Goal: Use online tool/utility: Utilize a website feature to perform a specific function

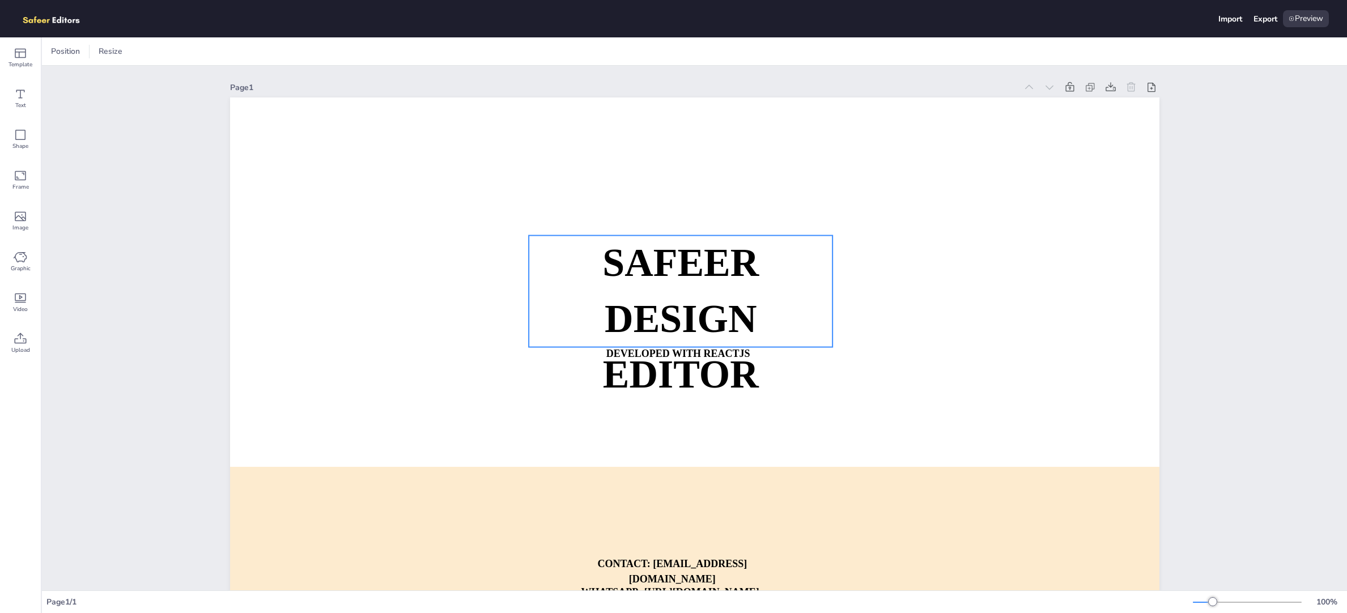
click at [673, 317] on strong "DESIGN EDITOR" at bounding box center [680, 346] width 156 height 99
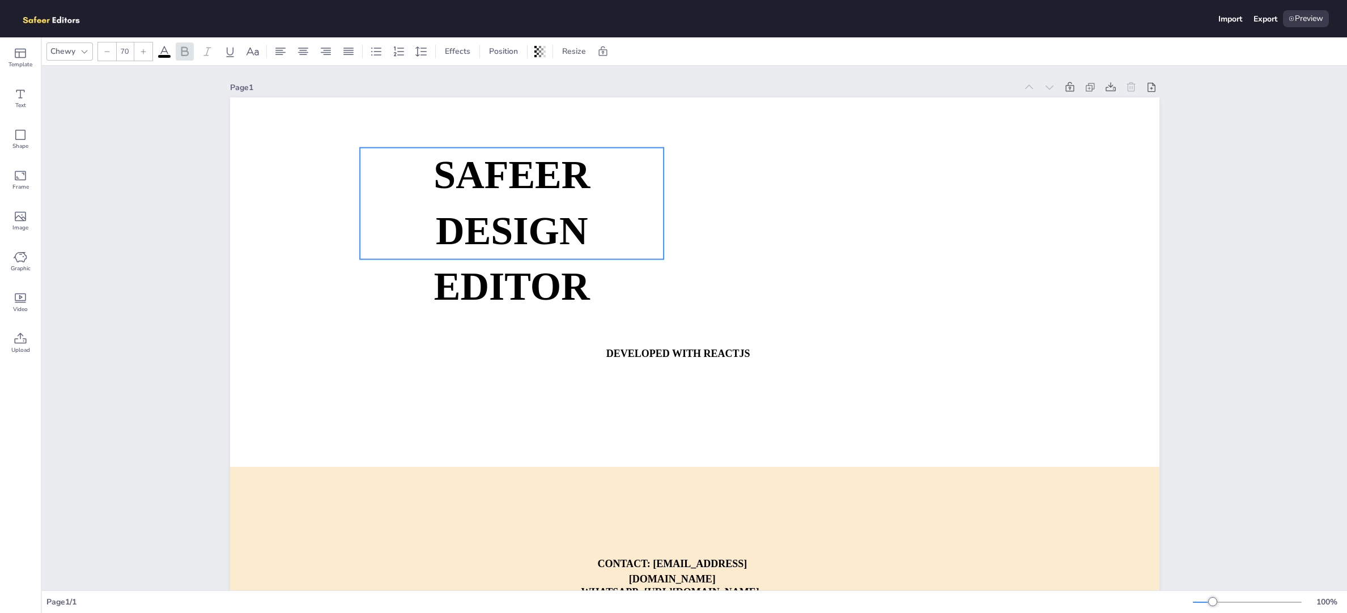
drag, startPoint x: 700, startPoint y: 317, endPoint x: 531, endPoint y: 230, distance: 190.6
click at [531, 229] on strong "DESIGN EDITOR" at bounding box center [512, 258] width 156 height 99
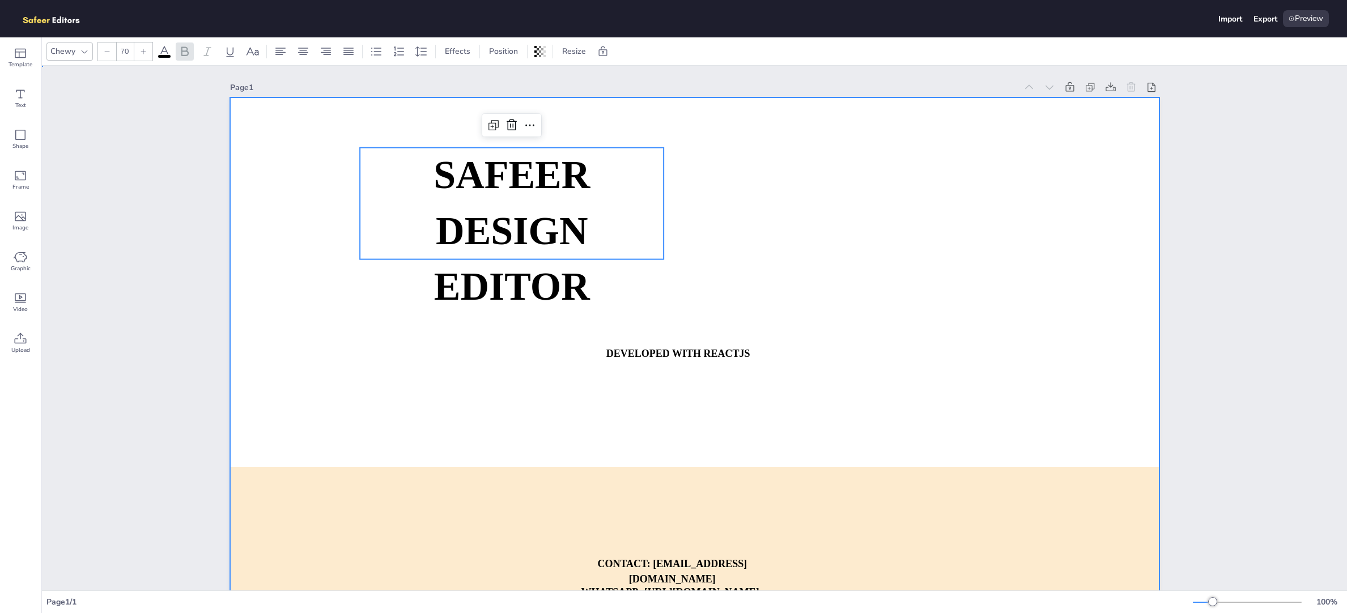
drag, startPoint x: 720, startPoint y: 363, endPoint x: 727, endPoint y: 360, distance: 7.7
click at [726, 97] on div "SAFEER DESIGN EDITOR DEVELOPED WITH REACTJS WHATSAPP: [URL][DOMAIN_NAME][PHONE_…" at bounding box center [694, 97] width 929 height 0
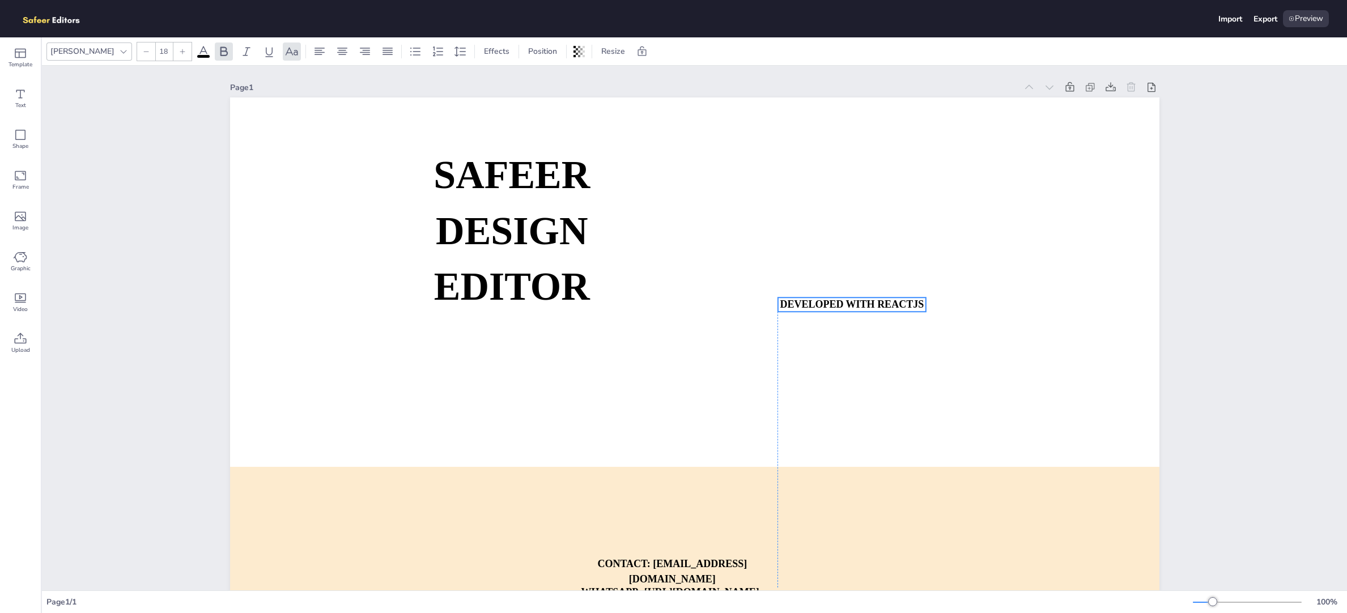
drag, startPoint x: 728, startPoint y: 359, endPoint x: 944, endPoint y: 253, distance: 240.5
click at [924, 299] on strong "DEVELOPED WITH REACTJS" at bounding box center [852, 304] width 144 height 11
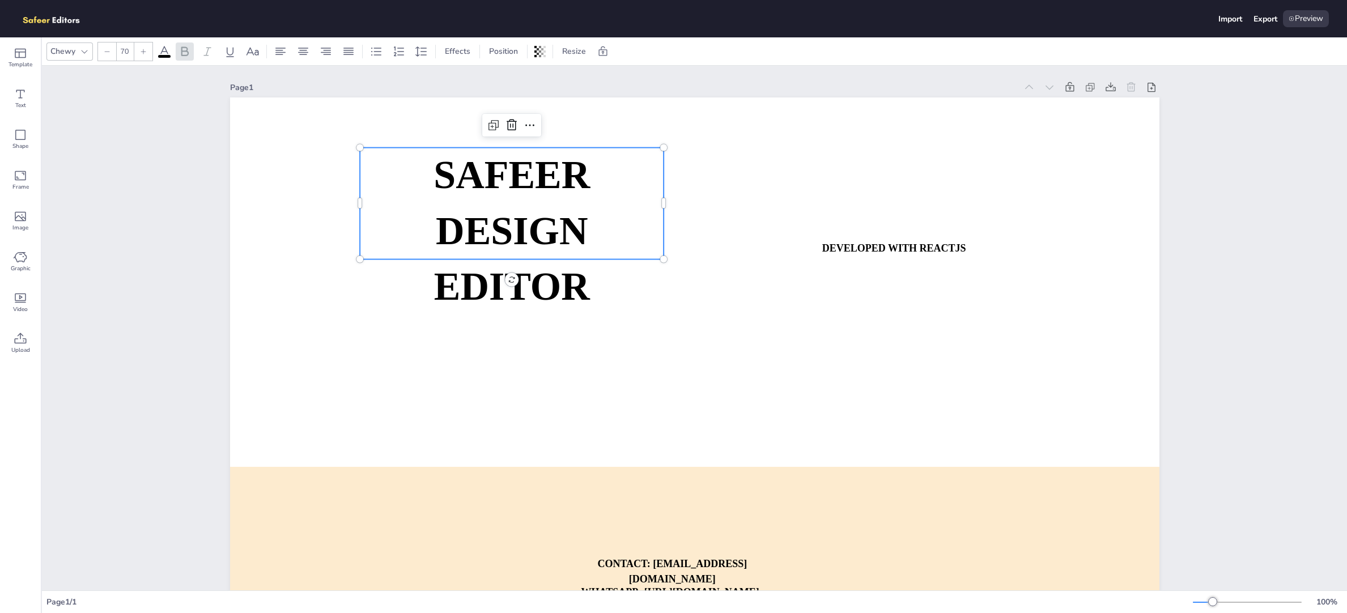
click at [534, 227] on strong "DESIGN EDITOR" at bounding box center [512, 258] width 156 height 99
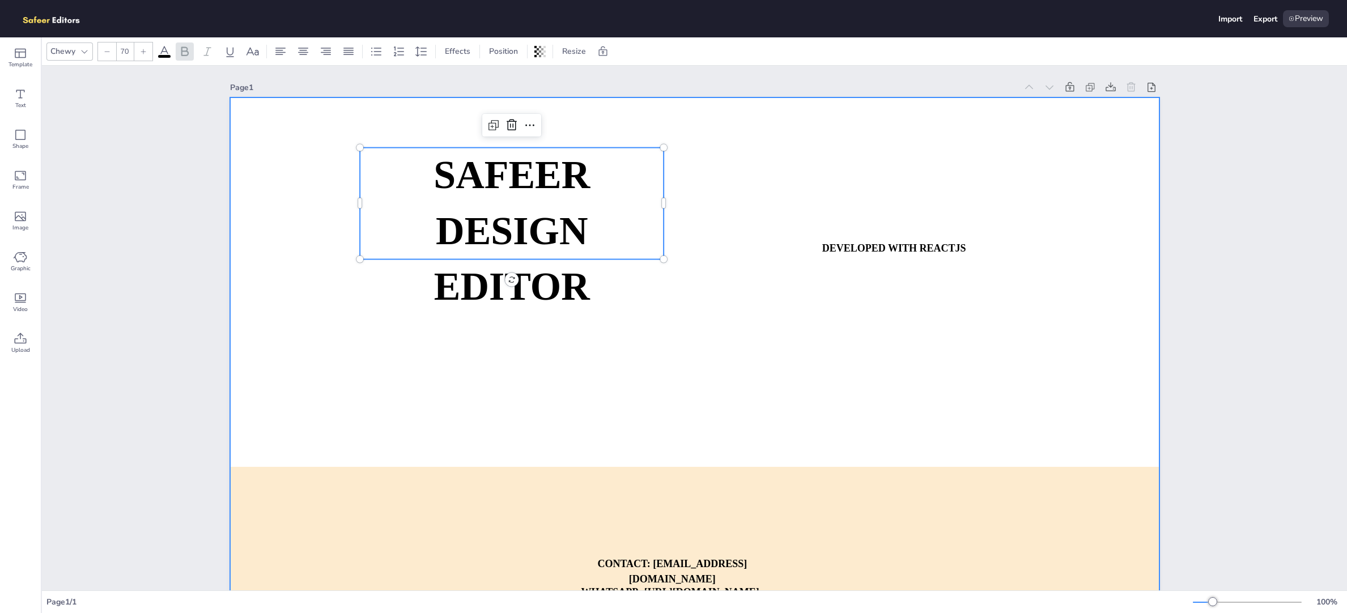
scroll to position [73, 0]
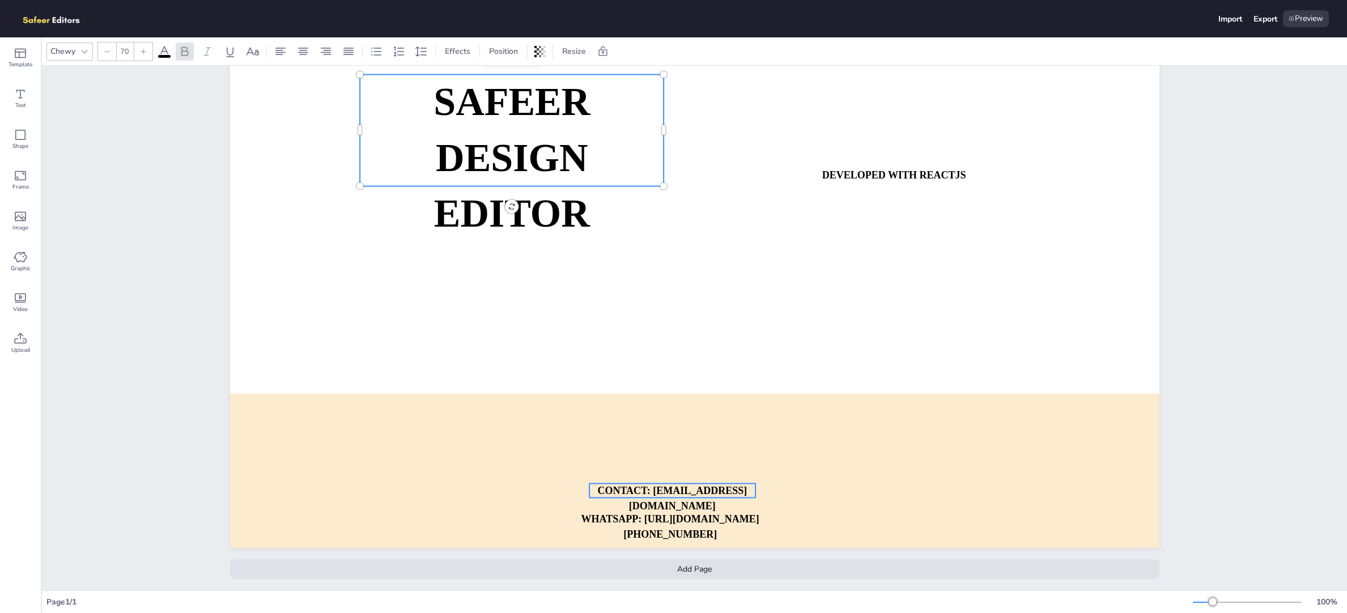
type input "18"
click at [687, 487] on strong "CONTACT: [EMAIL_ADDRESS][DOMAIN_NAME]" at bounding box center [672, 498] width 150 height 27
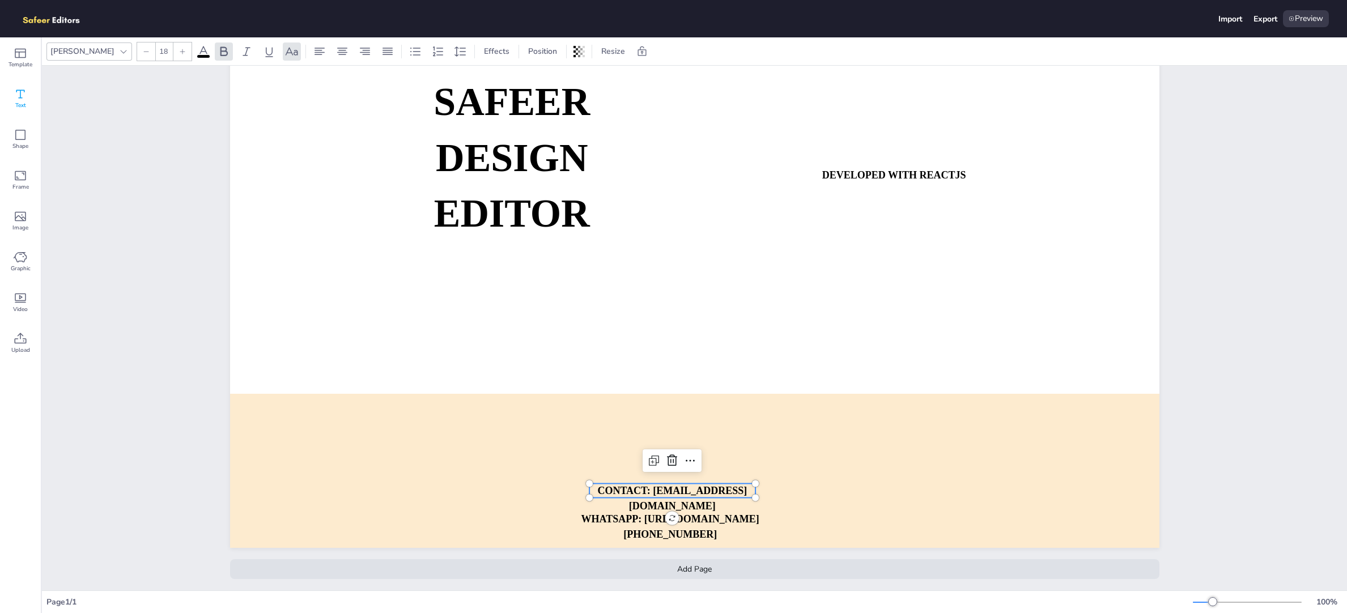
click at [15, 94] on icon at bounding box center [21, 94] width 14 height 14
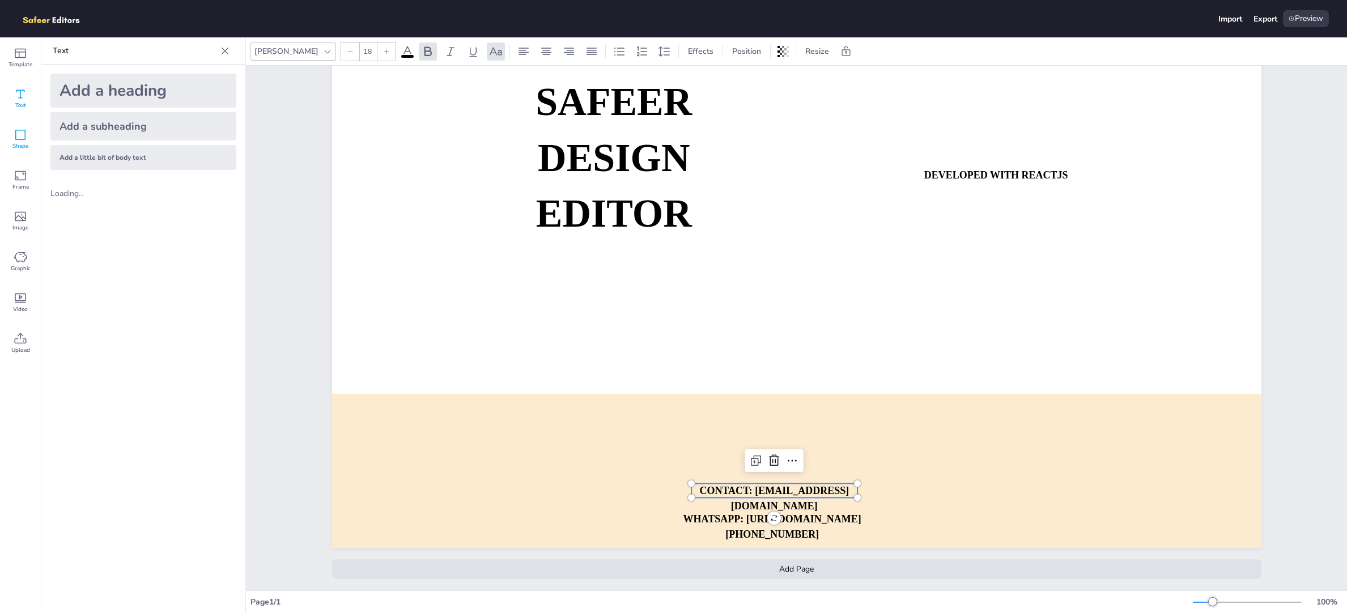
click at [18, 150] on span "Shape" at bounding box center [20, 146] width 16 height 9
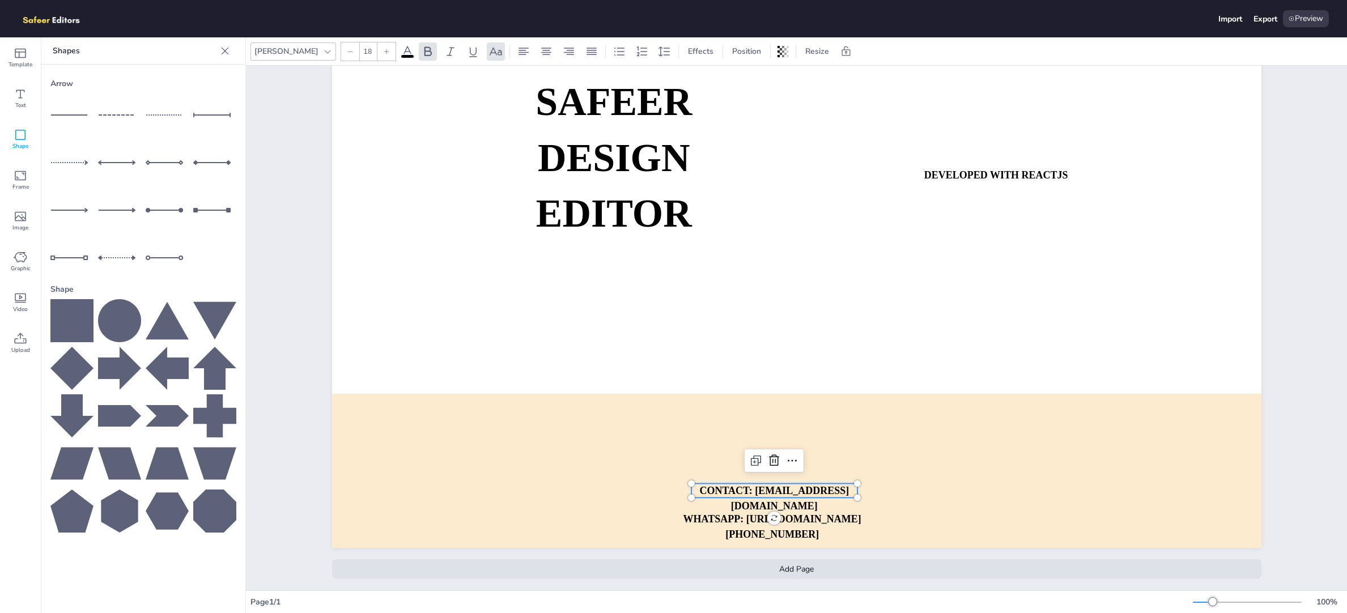
click at [72, 321] on icon at bounding box center [71, 320] width 43 height 43
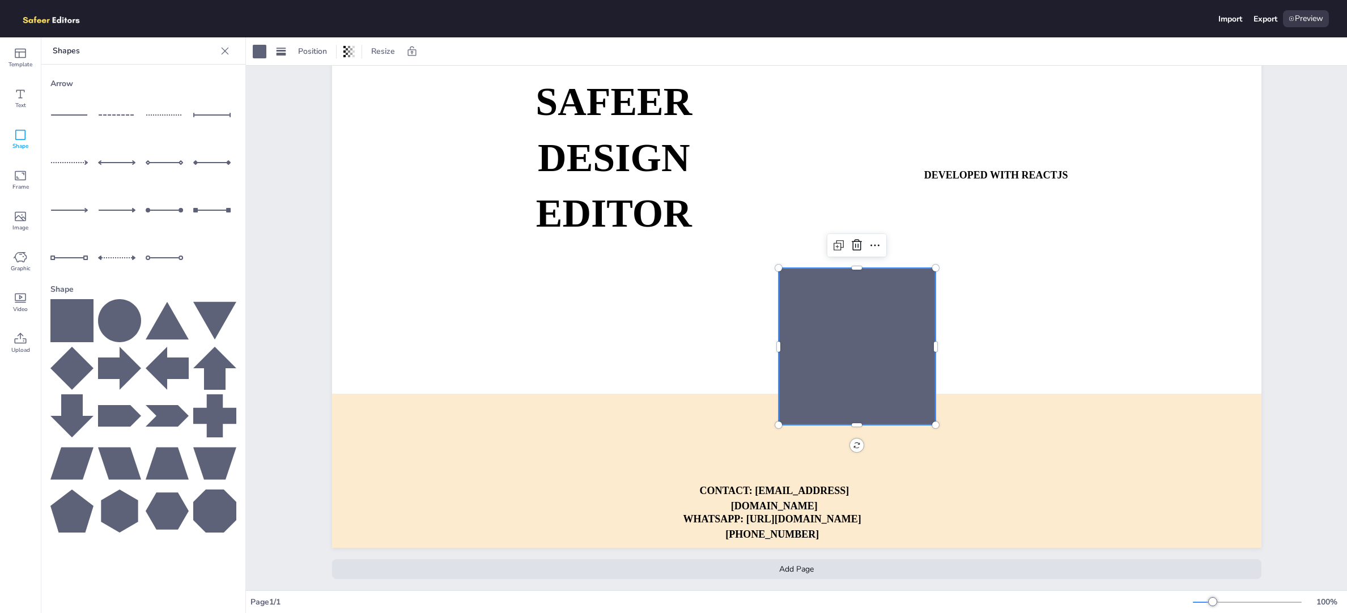
click at [827, 335] on div at bounding box center [857, 346] width 157 height 157
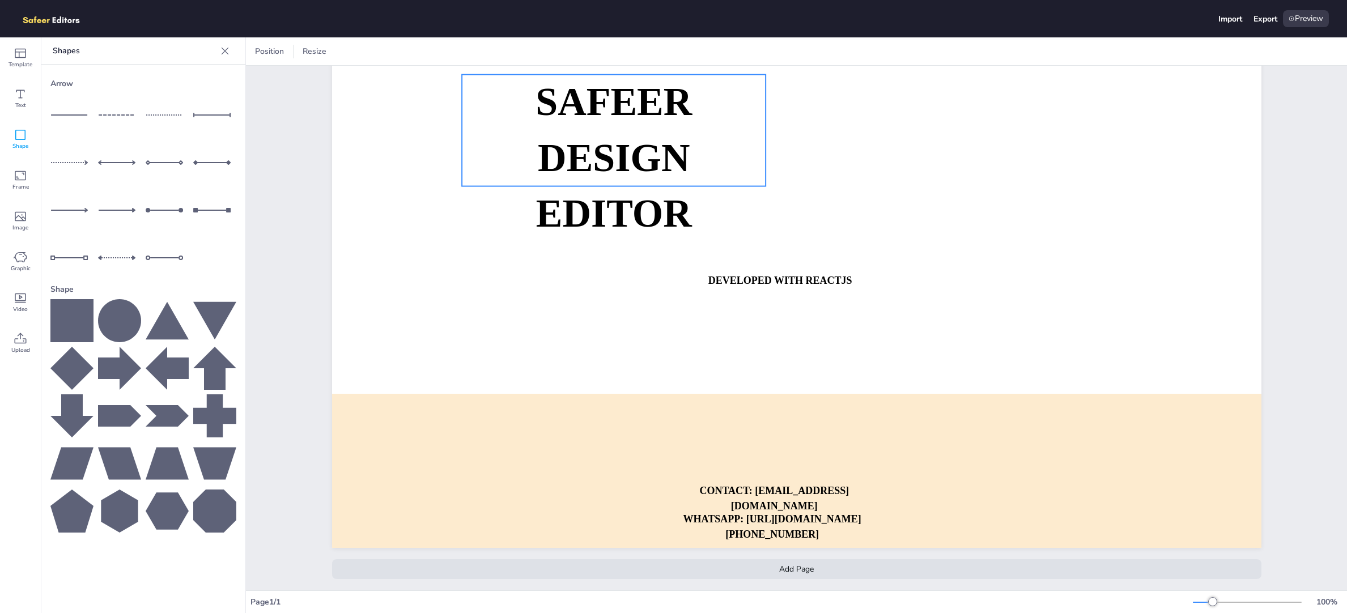
click at [665, 189] on p "DESIGN EDITOR" at bounding box center [614, 185] width 304 height 111
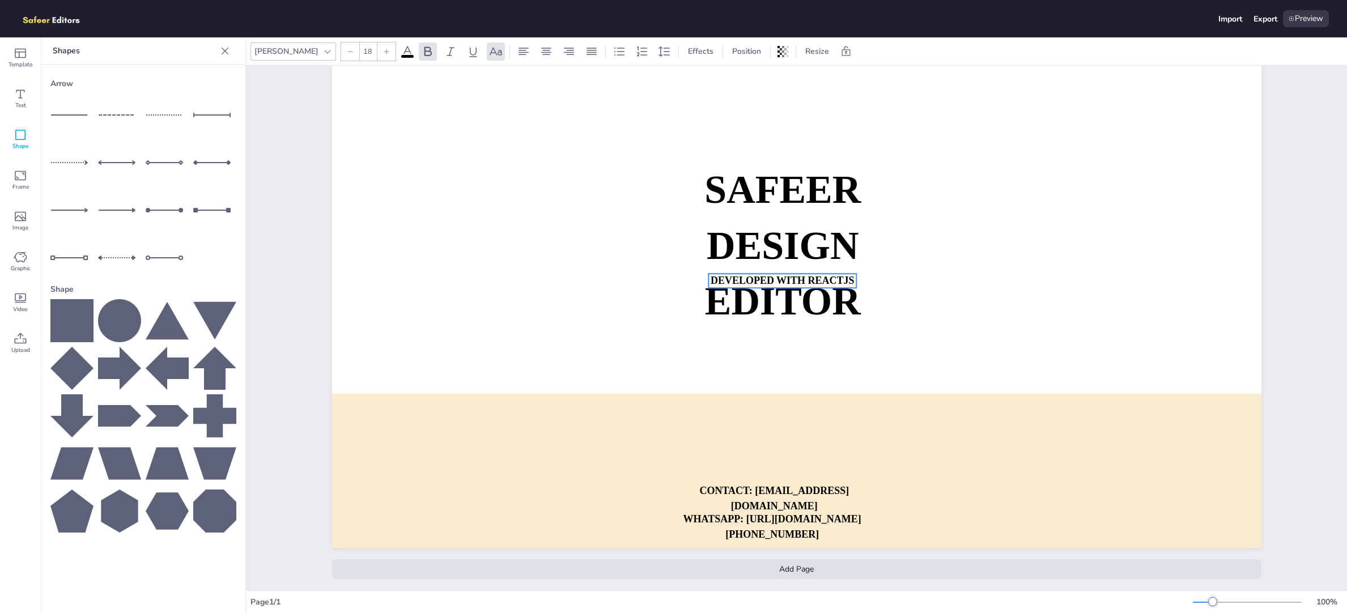
click at [740, 279] on strong "DEVELOPED WITH REACTJS" at bounding box center [783, 280] width 144 height 11
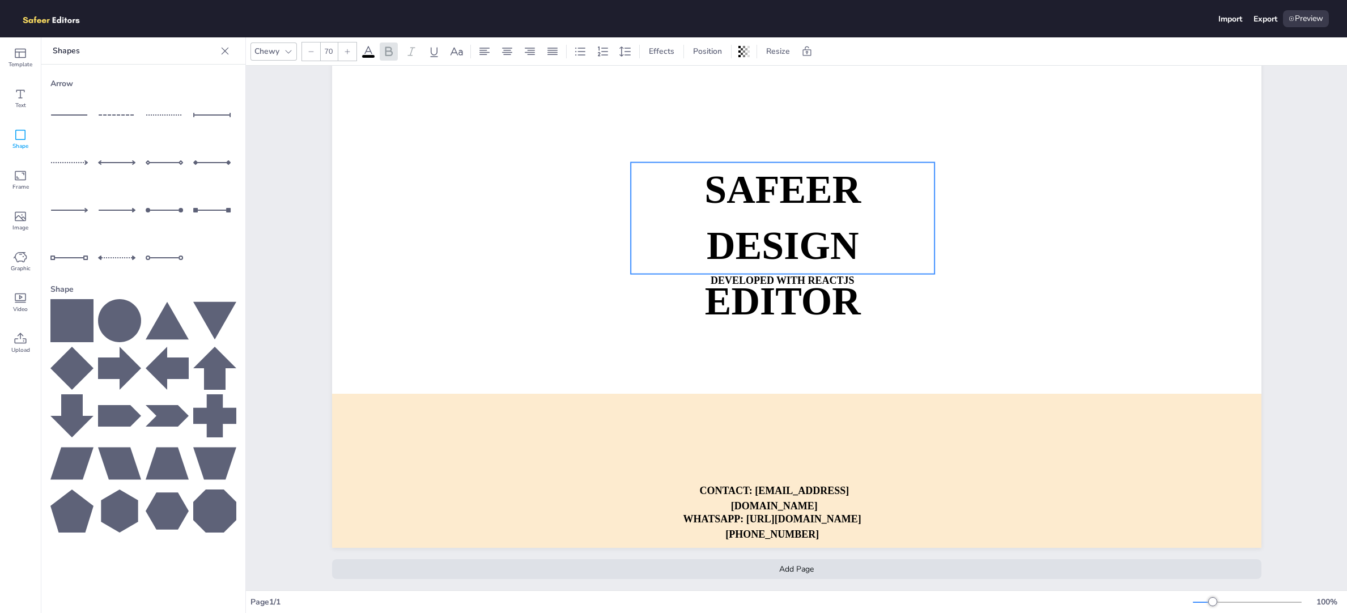
click at [754, 298] on strong "DESIGN EDITOR" at bounding box center [782, 273] width 156 height 99
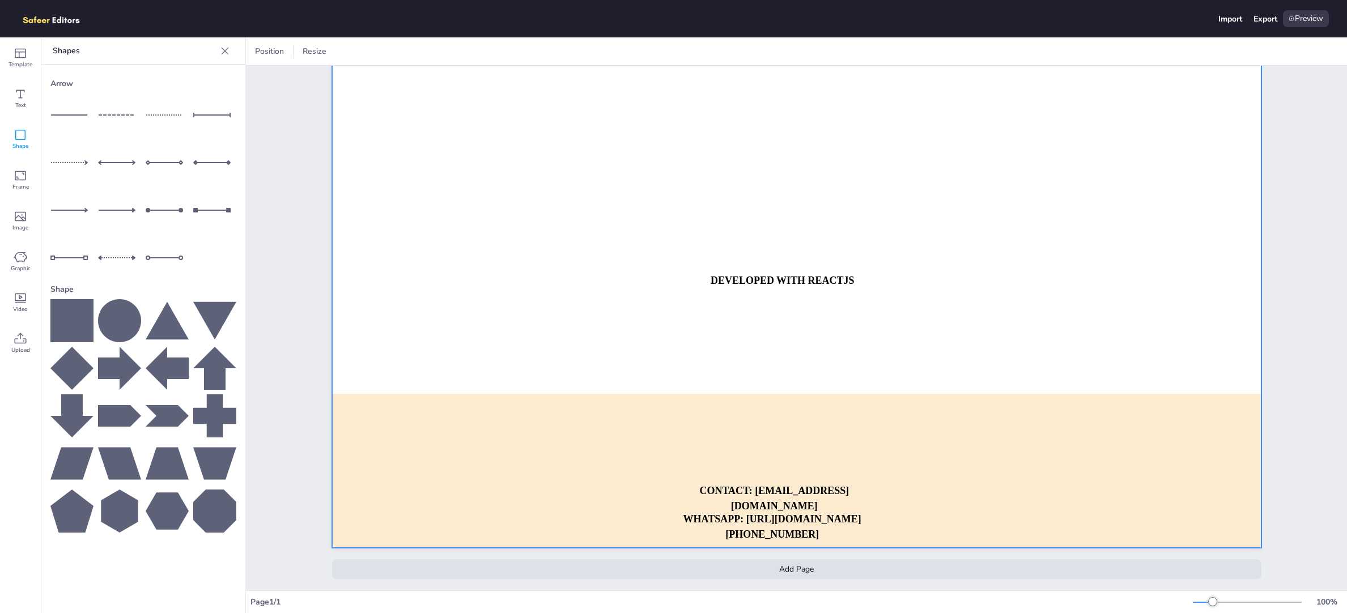
click at [762, 291] on div at bounding box center [796, 286] width 929 height 524
click at [24, 308] on span "Video" at bounding box center [20, 309] width 15 height 9
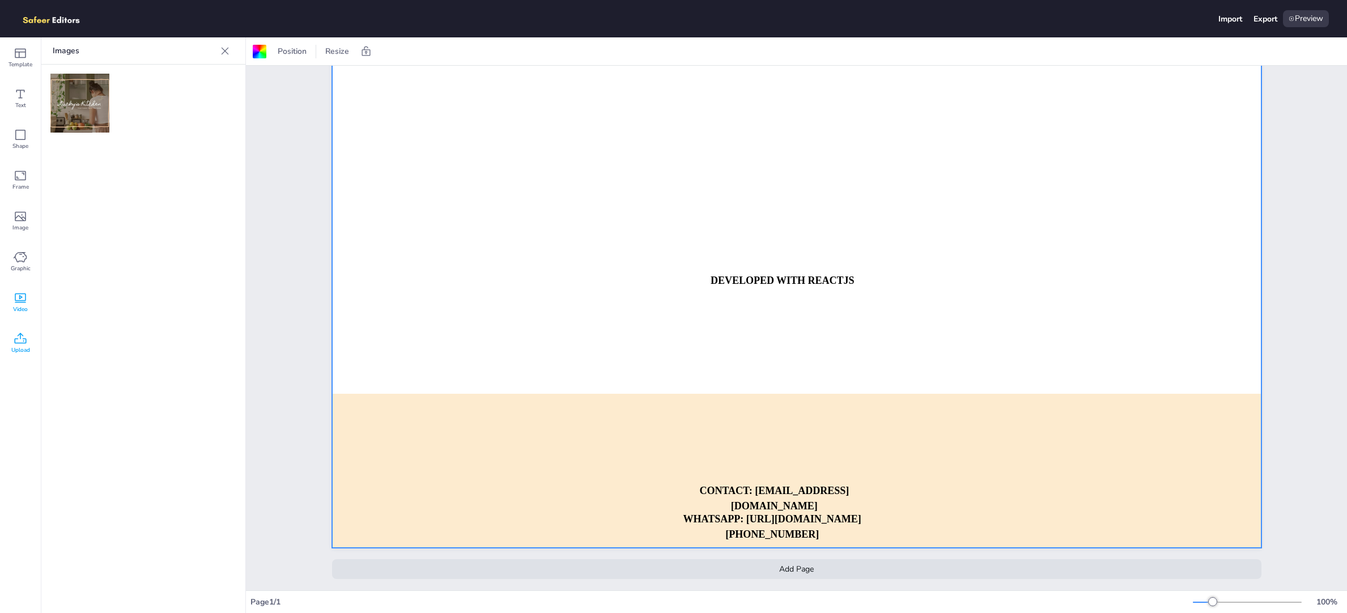
click at [19, 341] on icon at bounding box center [21, 339] width 14 height 14
click at [154, 78] on div "Upload" at bounding box center [143, 84] width 186 height 20
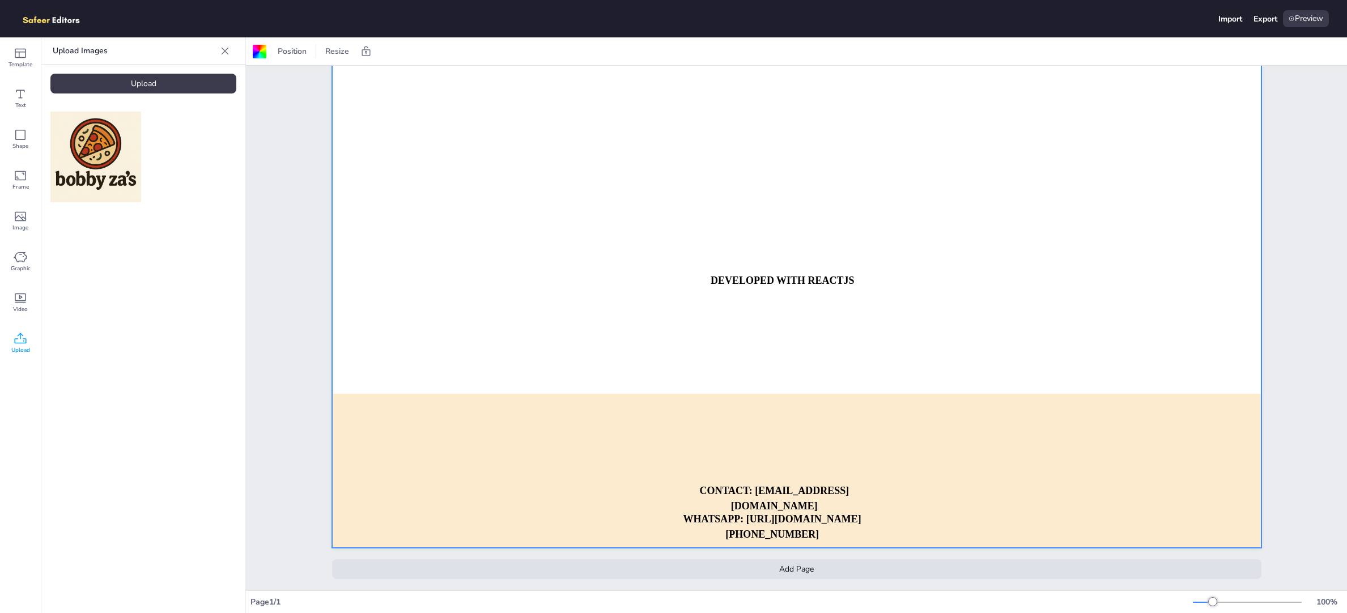
drag, startPoint x: 114, startPoint y: 149, endPoint x: 523, endPoint y: 117, distance: 409.8
click at [523, 117] on div "Template Text Shape Frame Image Graphic Video Upload Upload Images Upload Posit…" at bounding box center [673, 325] width 1347 height 576
click at [48, 148] on div at bounding box center [143, 157] width 204 height 109
click at [76, 151] on img at bounding box center [95, 157] width 91 height 91
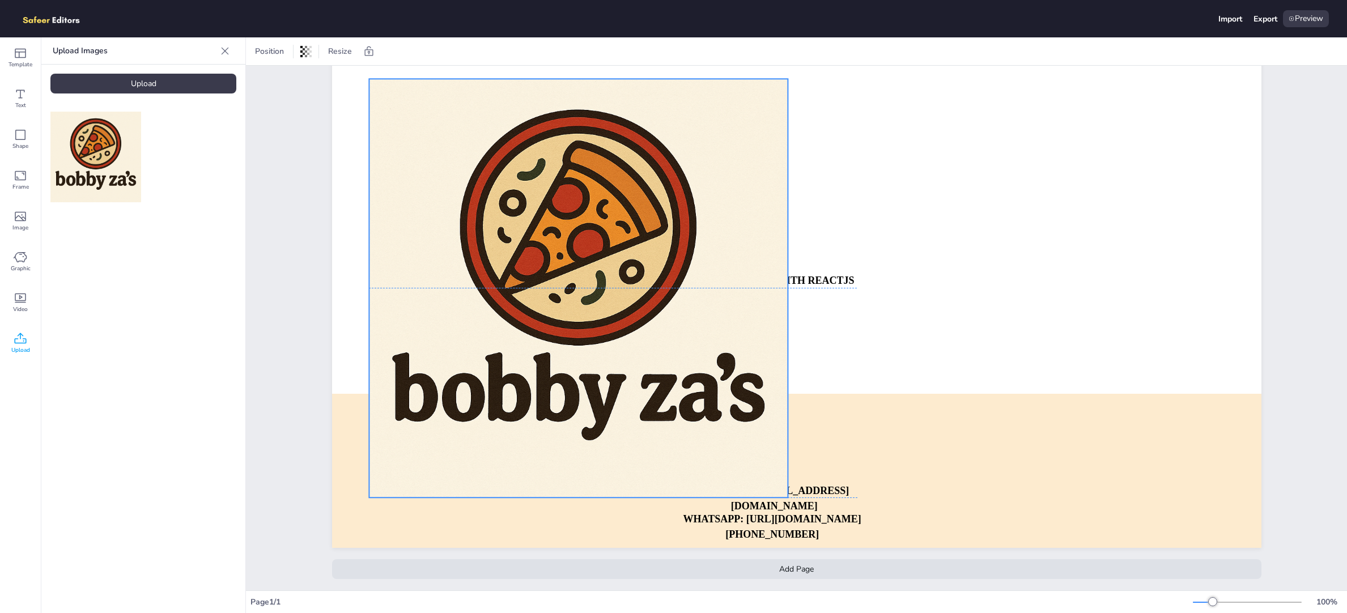
drag, startPoint x: 623, startPoint y: 193, endPoint x: 516, endPoint y: 193, distance: 106.5
click at [516, 193] on div at bounding box center [578, 288] width 419 height 419
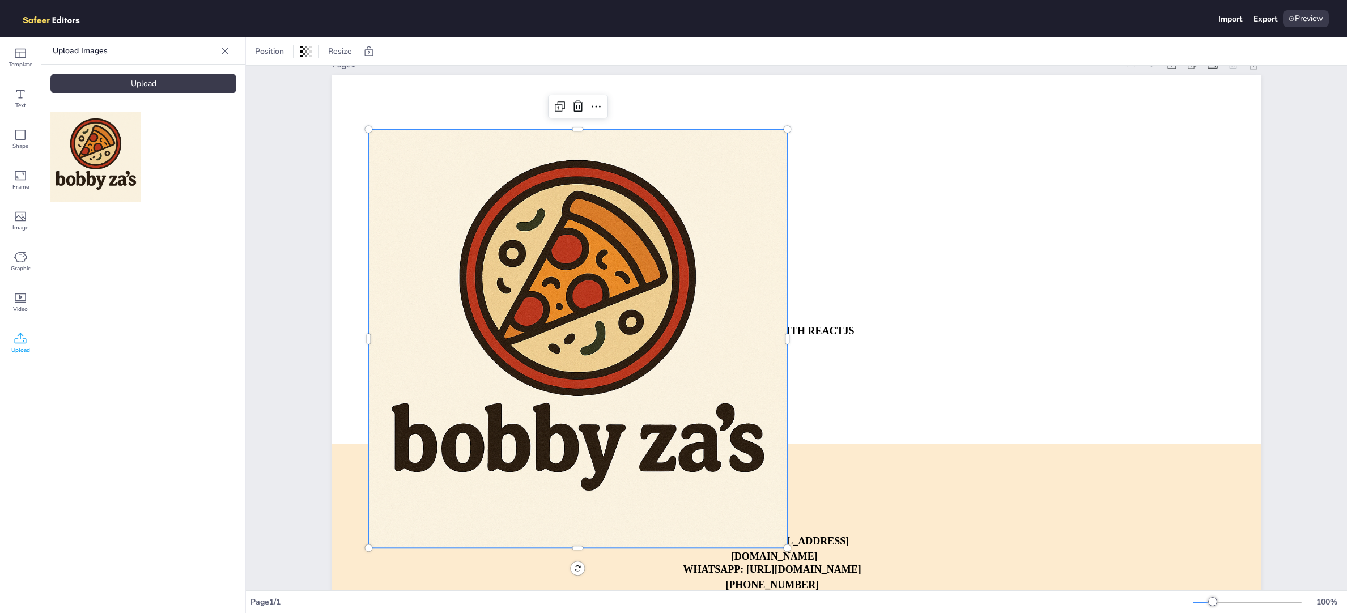
scroll to position [24, 0]
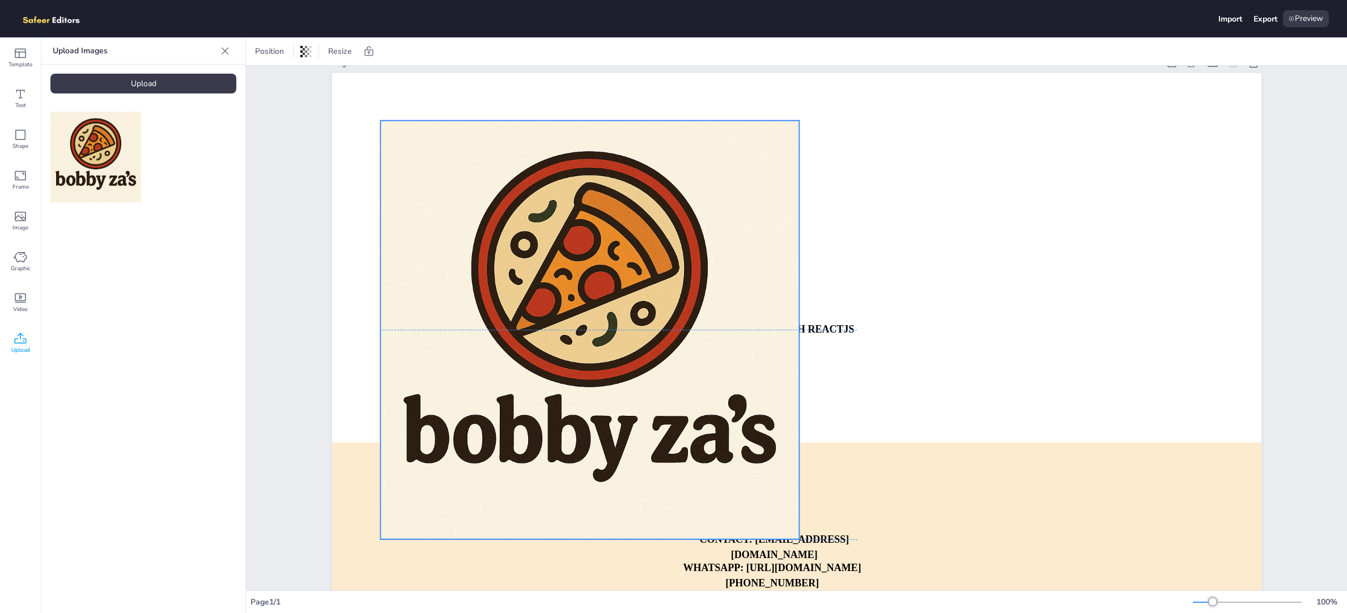
drag, startPoint x: 546, startPoint y: 353, endPoint x: 558, endPoint y: 346, distance: 13.7
click at [558, 346] on div at bounding box center [589, 330] width 419 height 419
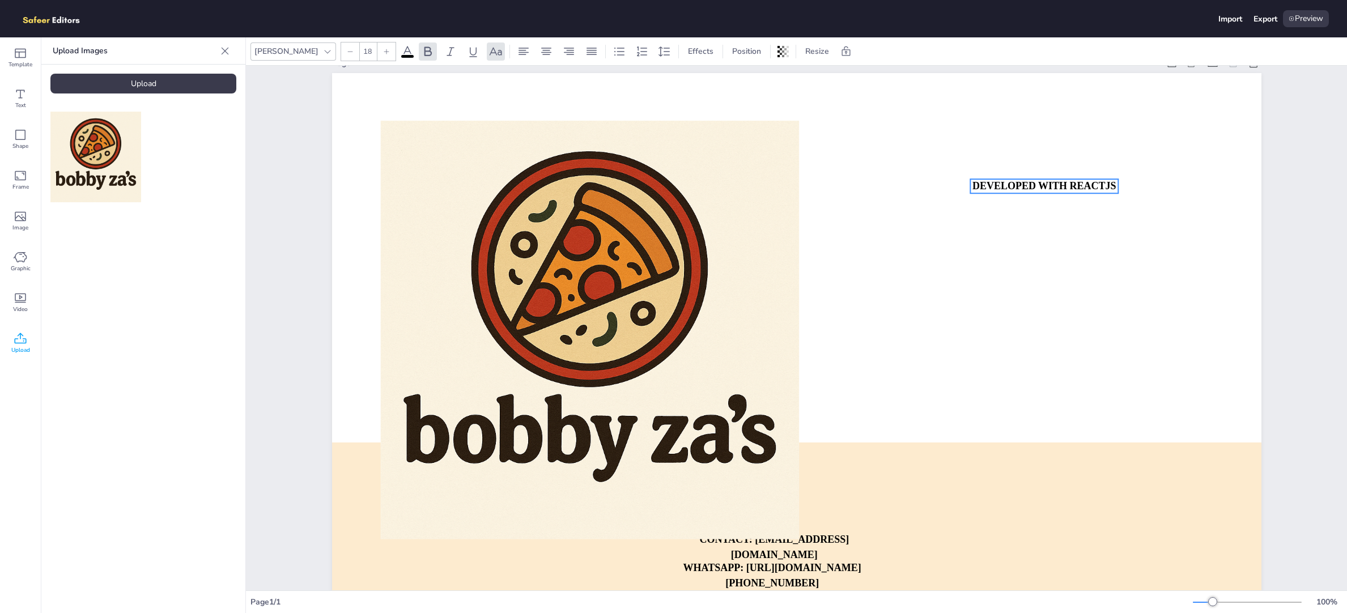
drag, startPoint x: 842, startPoint y: 333, endPoint x: 1103, endPoint y: 190, distance: 298.0
click at [1103, 190] on strong "DEVELOPED WITH REACTJS" at bounding box center [1044, 185] width 144 height 11
drag, startPoint x: 1099, startPoint y: 190, endPoint x: 1071, endPoint y: 234, distance: 52.0
click at [1071, 234] on strong "DEVELOPED WITH REACTJS" at bounding box center [1016, 229] width 144 height 11
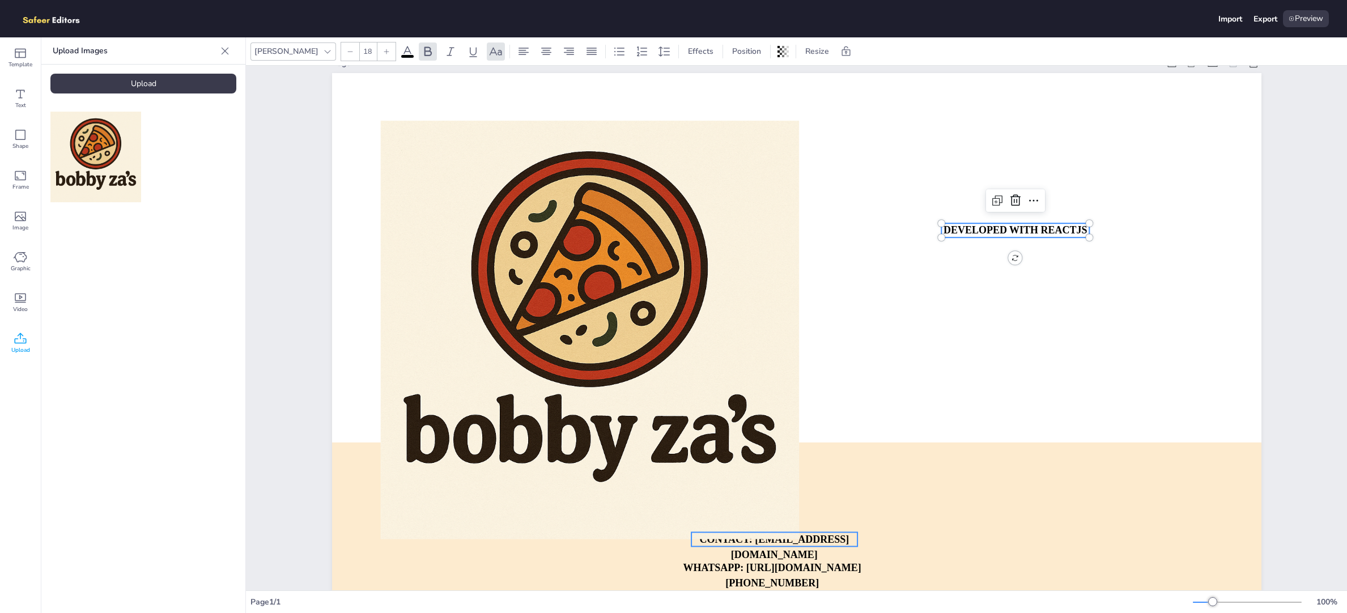
type input "18"
click at [812, 554] on strong "CONTACT: [EMAIL_ADDRESS][DOMAIN_NAME]" at bounding box center [774, 547] width 150 height 27
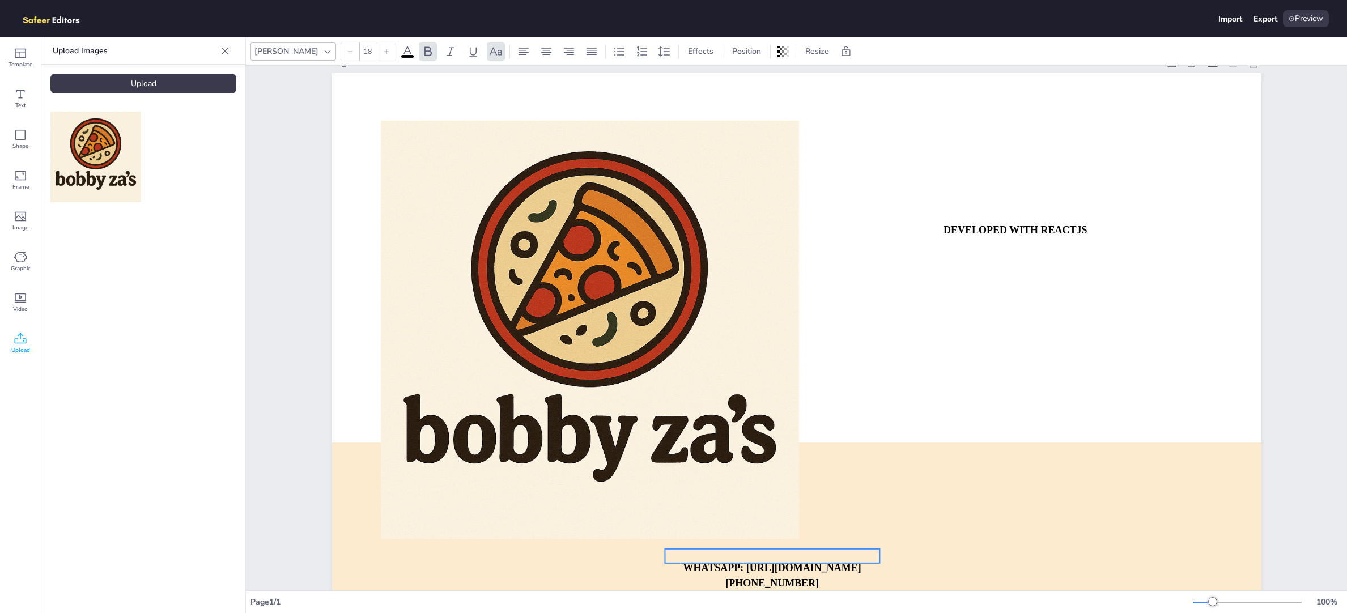
click at [809, 570] on strong "WHATSAPP: [URL][DOMAIN_NAME][PHONE_NUMBER]" at bounding box center [772, 575] width 178 height 27
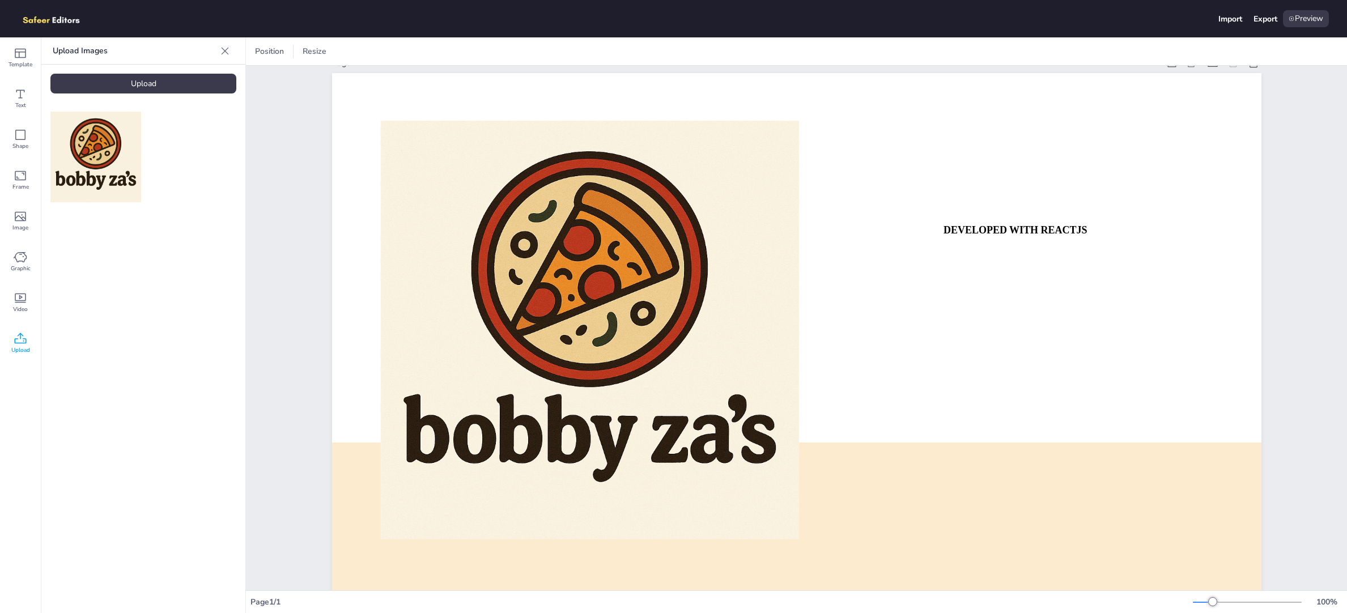
click at [1282, 373] on div "Page 1 DEVELOPED WITH REACTJS Add Page" at bounding box center [796, 340] width 993 height 598
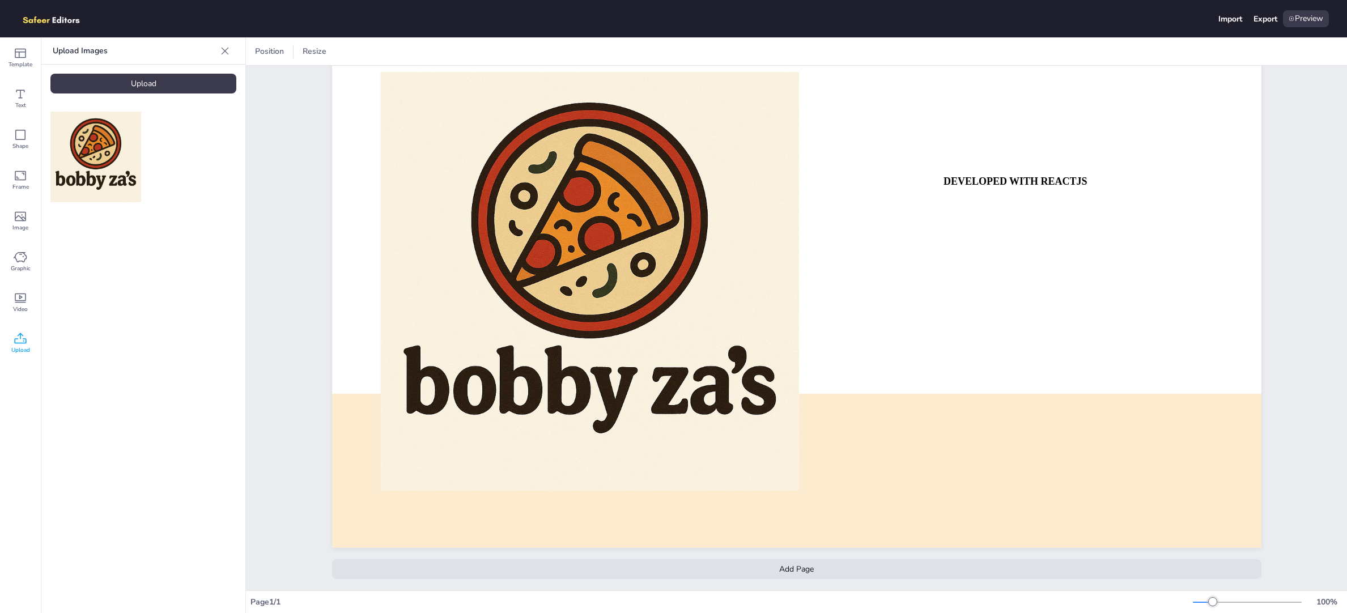
scroll to position [0, 0]
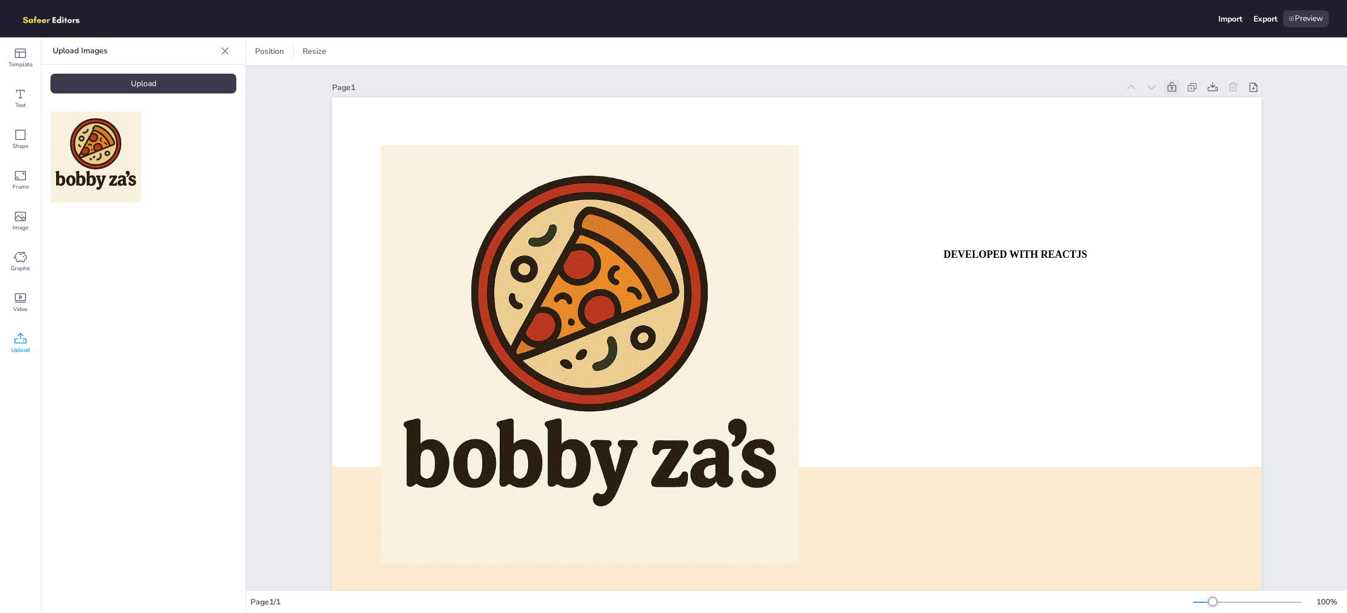
click at [1170, 83] on icon at bounding box center [1171, 87] width 9 height 10
click at [1208, 84] on icon at bounding box center [1212, 87] width 11 height 11
